Goal: Use online tool/utility

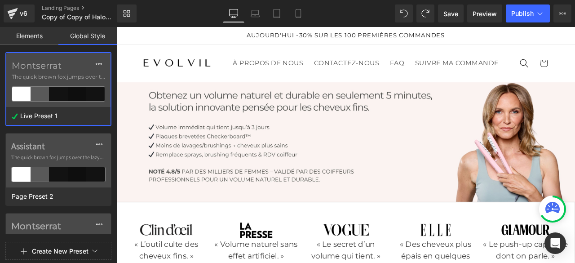
click at [35, 35] on link "Elements" at bounding box center [29, 36] width 58 height 18
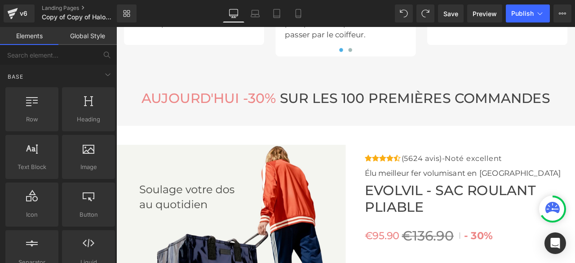
scroll to position [2760, 0]
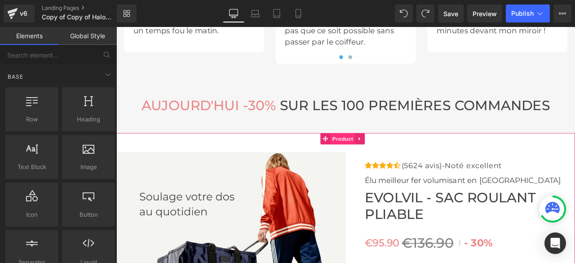
click at [388, 159] on span "Product" at bounding box center [384, 158] width 29 height 13
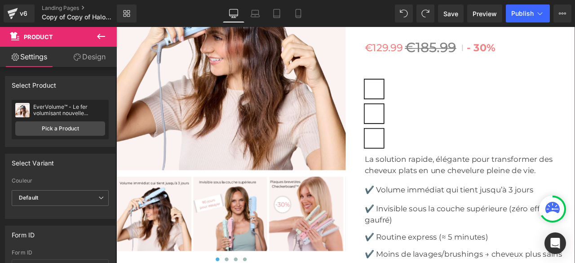
scroll to position [2972, 0]
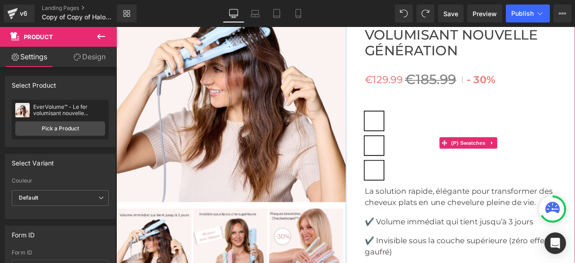
click at [425, 146] on span "Rose" at bounding box center [422, 138] width 22 height 22
click at [416, 183] on div "Vert" at bounding box center [535, 170] width 249 height 29
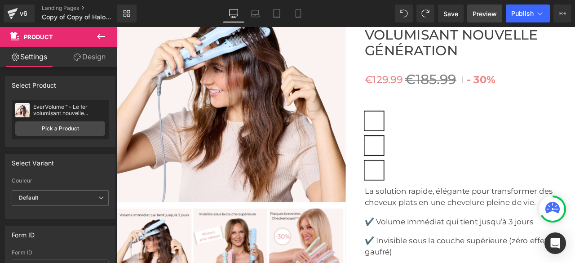
click at [484, 10] on span "Preview" at bounding box center [485, 13] width 24 height 9
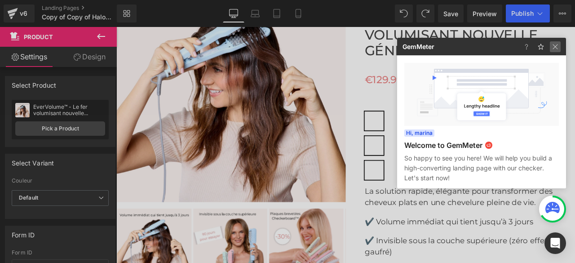
click at [560, 47] on img at bounding box center [555, 46] width 11 height 11
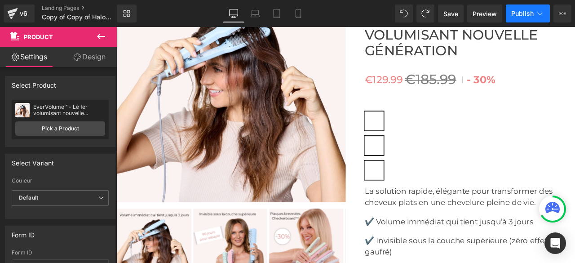
click at [526, 12] on span "Publish" at bounding box center [522, 13] width 22 height 7
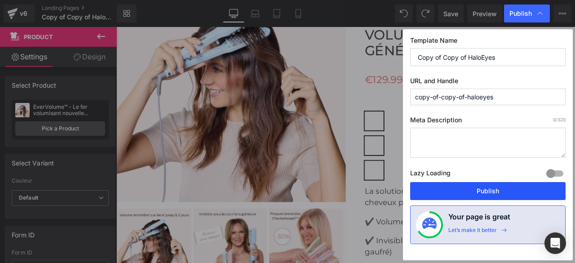
click at [488, 187] on button "Publish" at bounding box center [487, 191] width 155 height 18
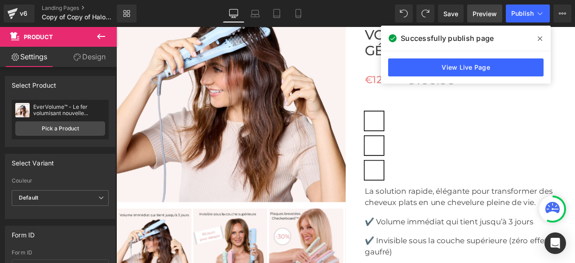
click at [484, 16] on span "Preview" at bounding box center [485, 13] width 24 height 9
